Goal: Information Seeking & Learning: Learn about a topic

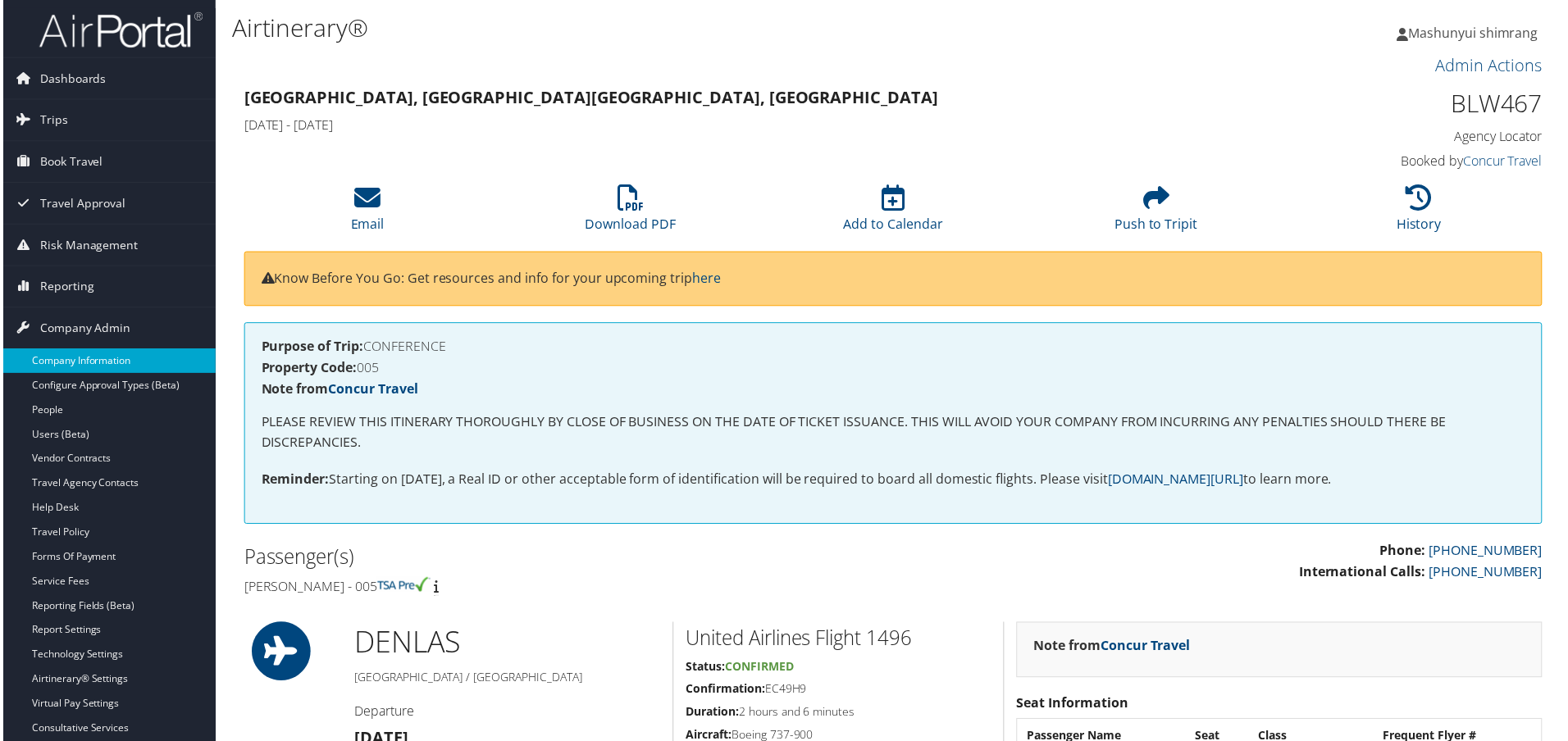
click at [67, 371] on link "Company Information" at bounding box center [106, 362] width 213 height 25
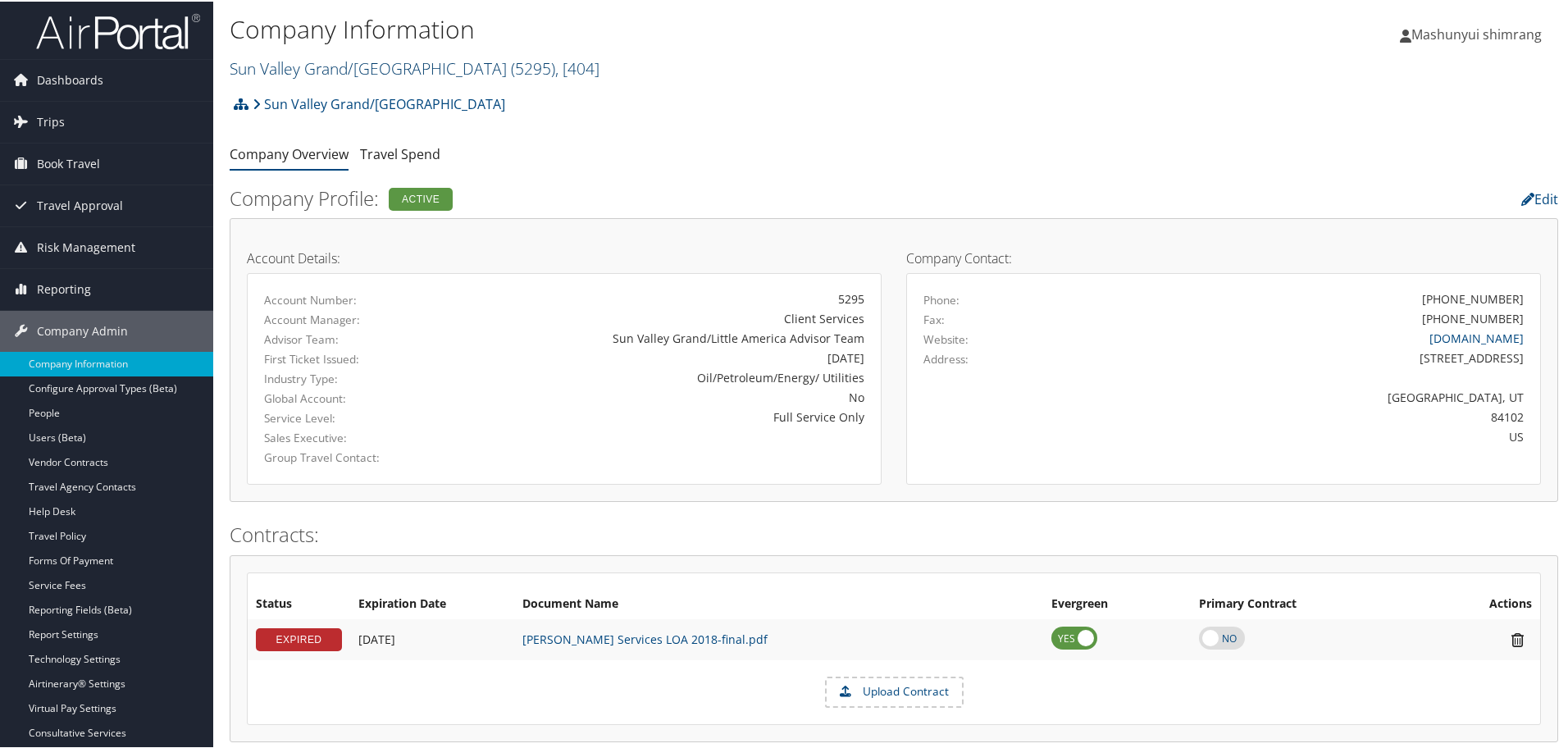
click at [393, 64] on link "Sun Valley Grand/Little America ( 5295 ) , [ 404 ]" at bounding box center [415, 67] width 370 height 22
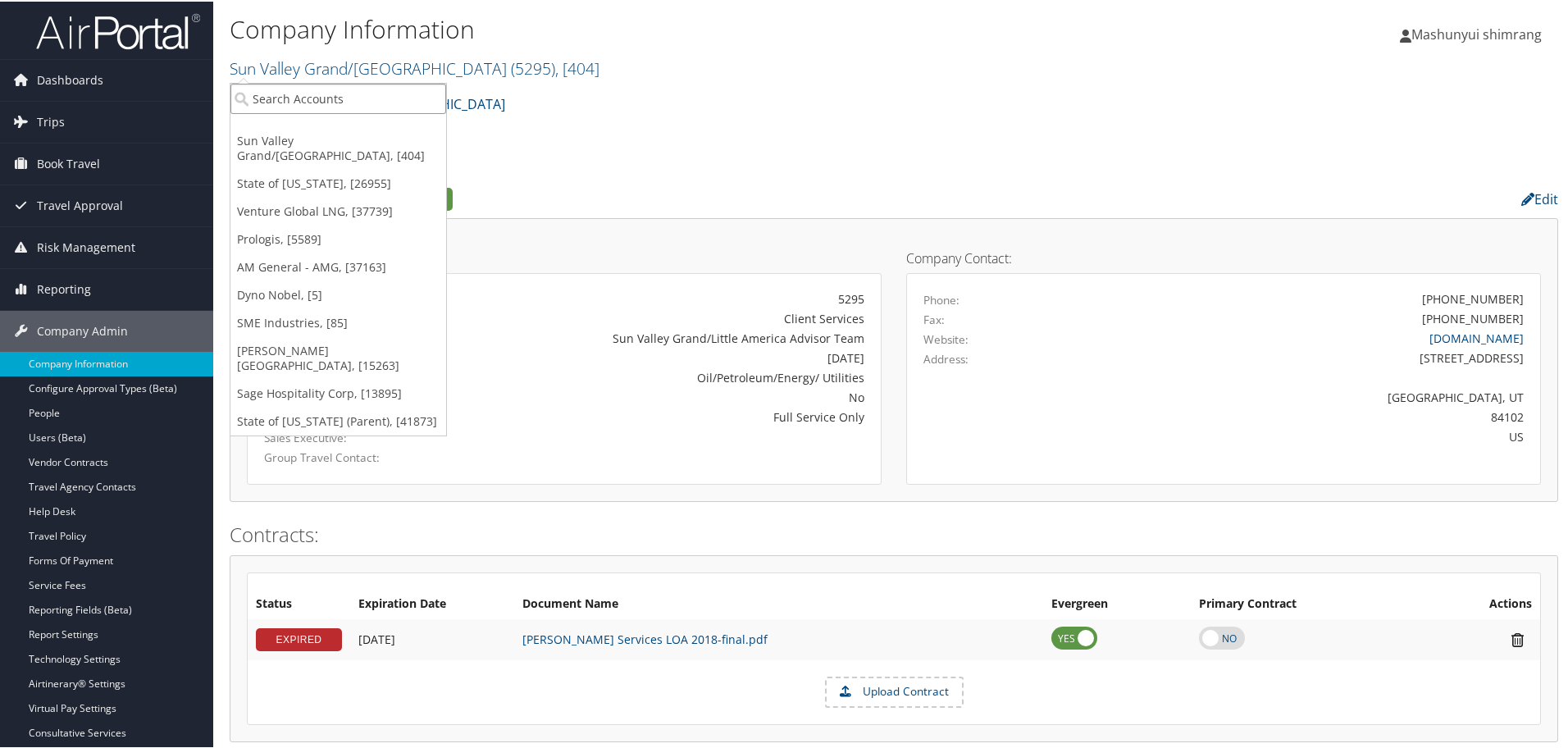
click at [320, 94] on input "search" at bounding box center [338, 97] width 216 height 30
type input "uw ih"
click at [296, 126] on div "UW IHME (UWA000), [26929]" at bounding box center [338, 127] width 234 height 15
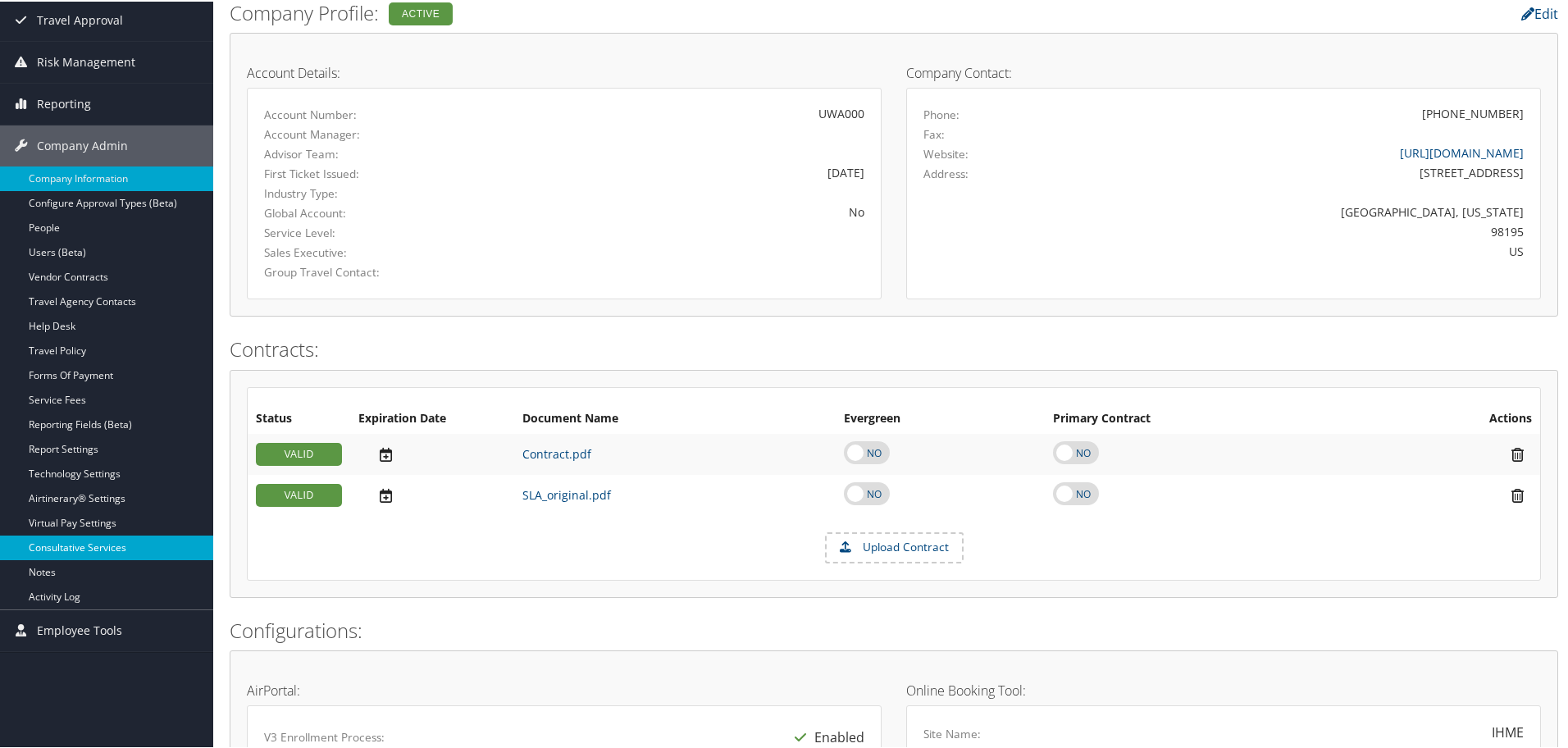
scroll to position [205, 0]
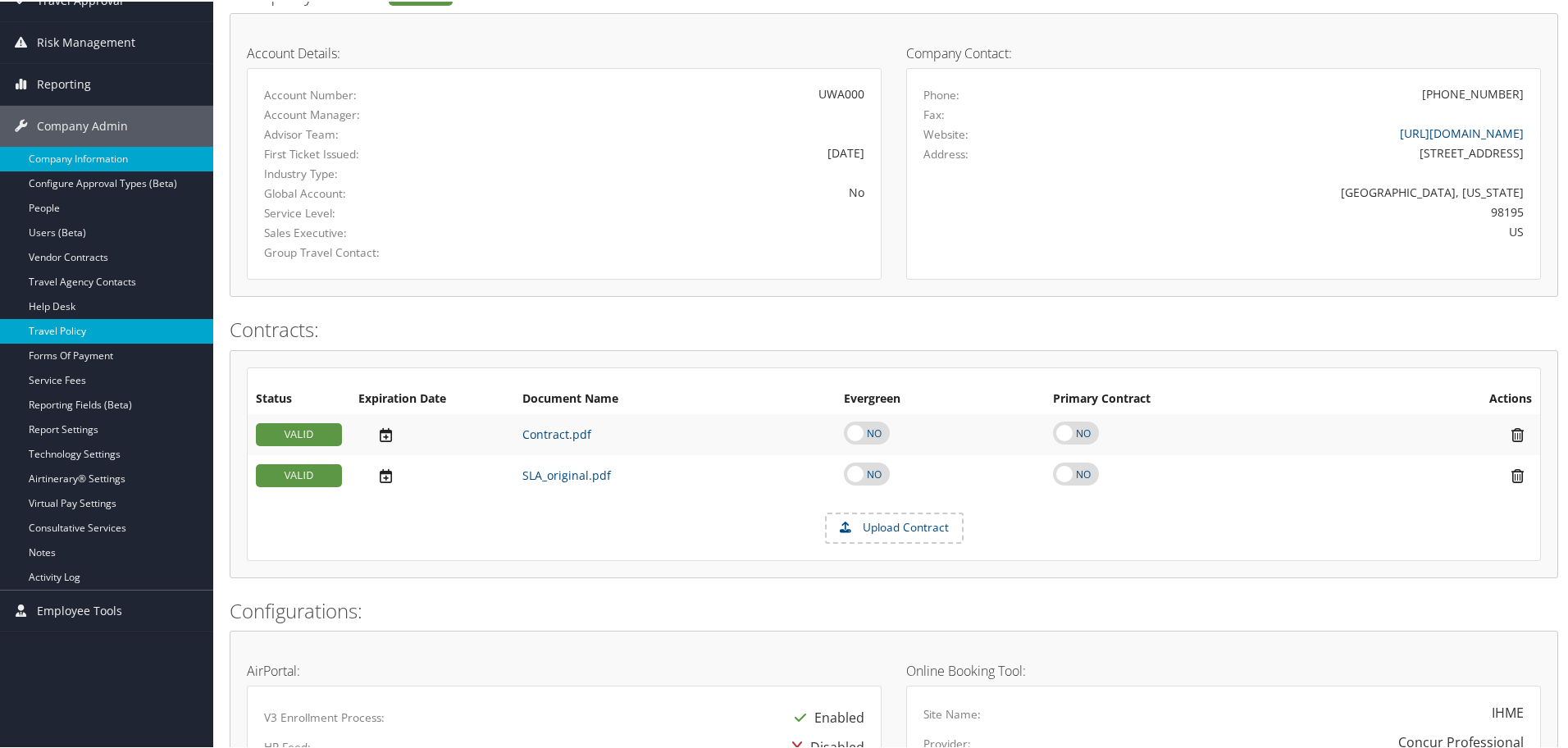
click at [52, 320] on link "Travel Policy" at bounding box center [106, 329] width 213 height 25
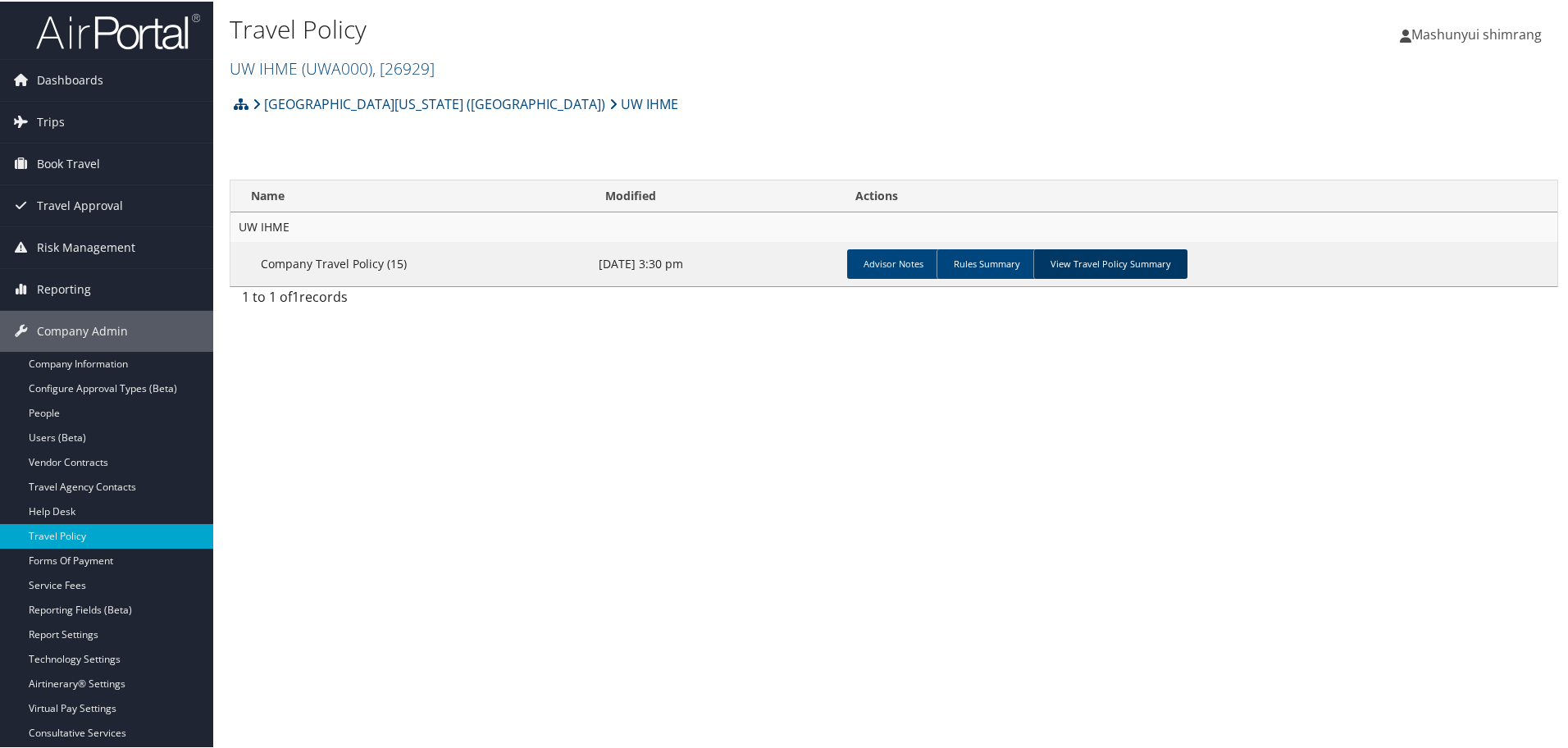
click at [1117, 264] on link "View Travel Policy Summary" at bounding box center [1110, 263] width 154 height 30
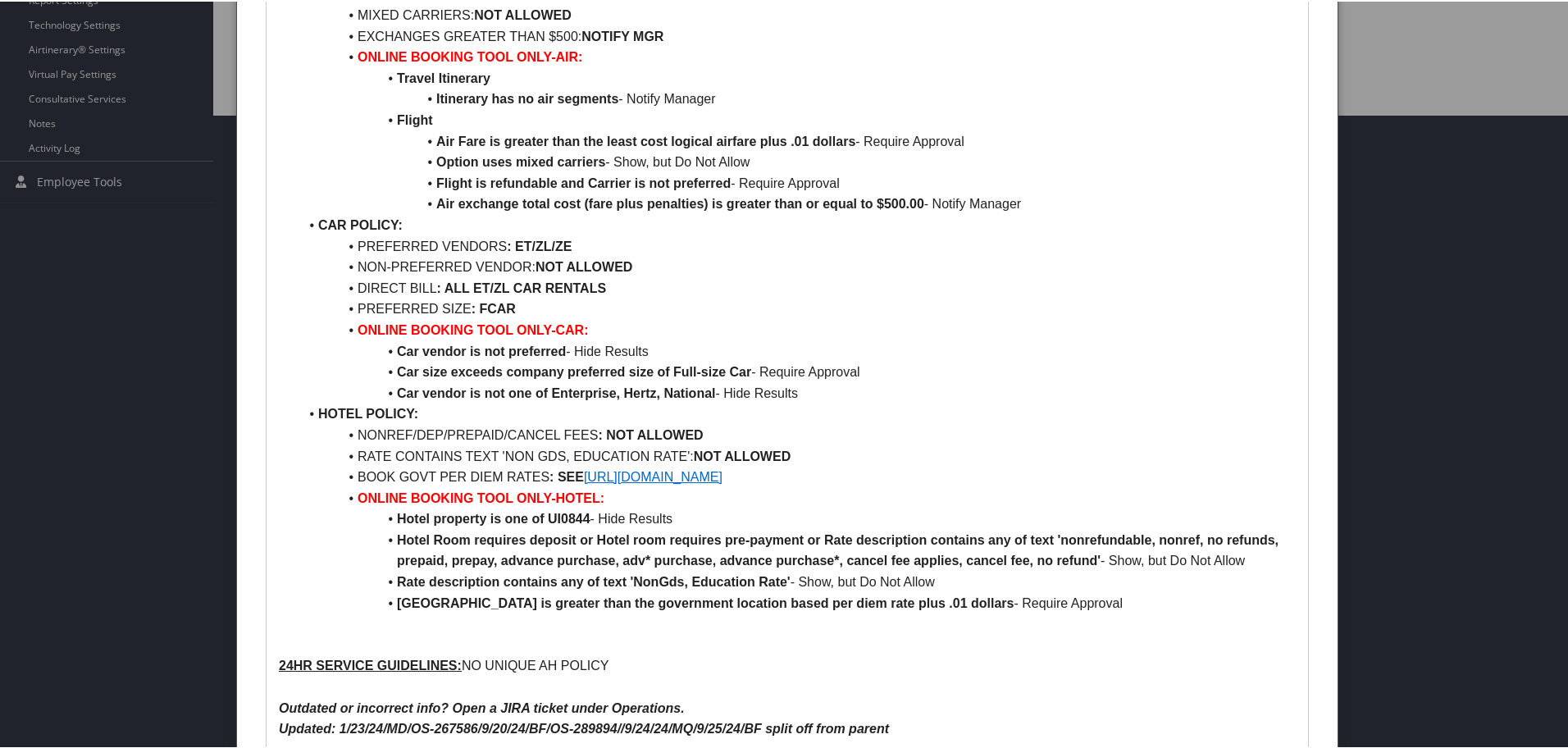
scroll to position [672, 0]
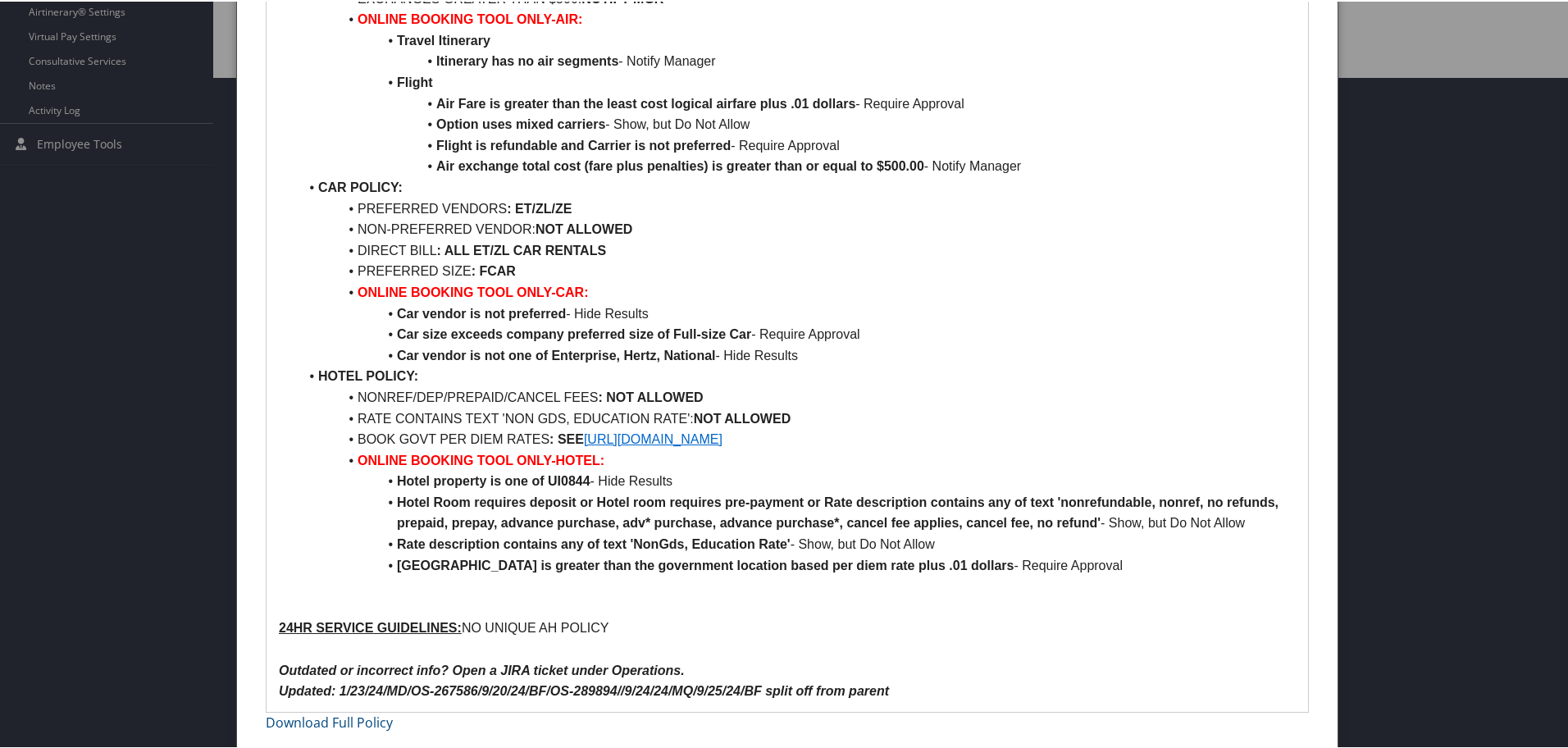
click at [662, 440] on link "https://www.gsa.gov/travel/plan-book/per-diem-rates" at bounding box center [653, 438] width 139 height 14
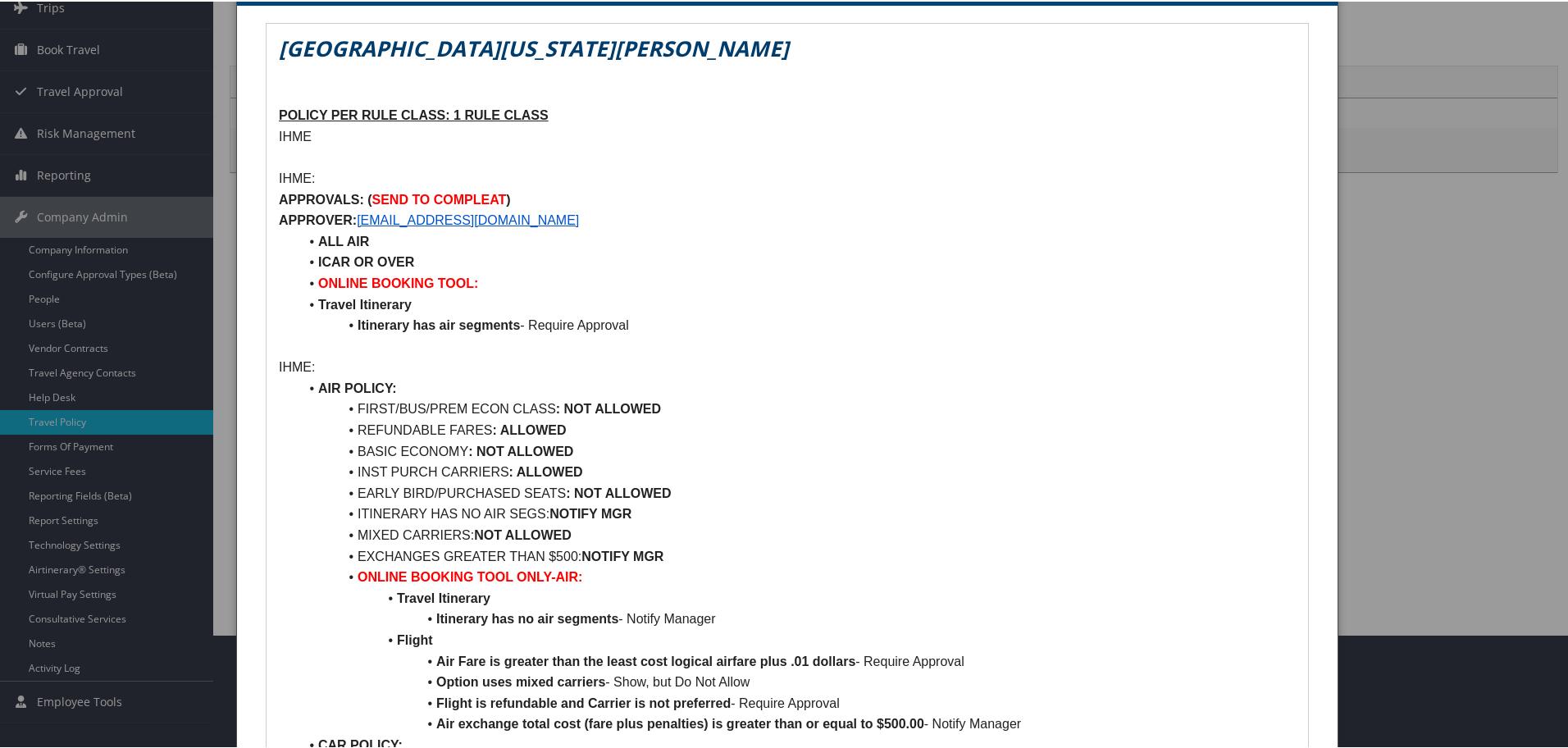
scroll to position [57, 0]
